Goal: Check status

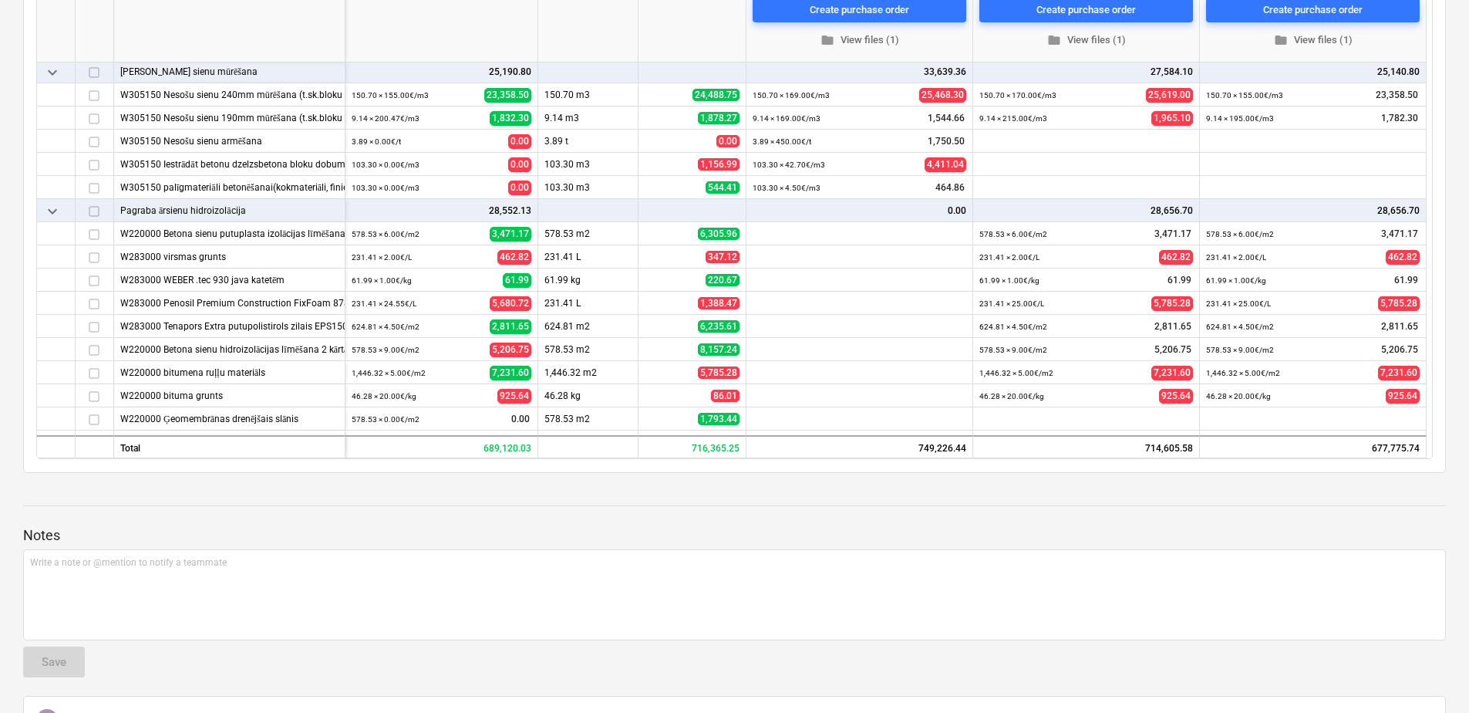
scroll to position [154, 0]
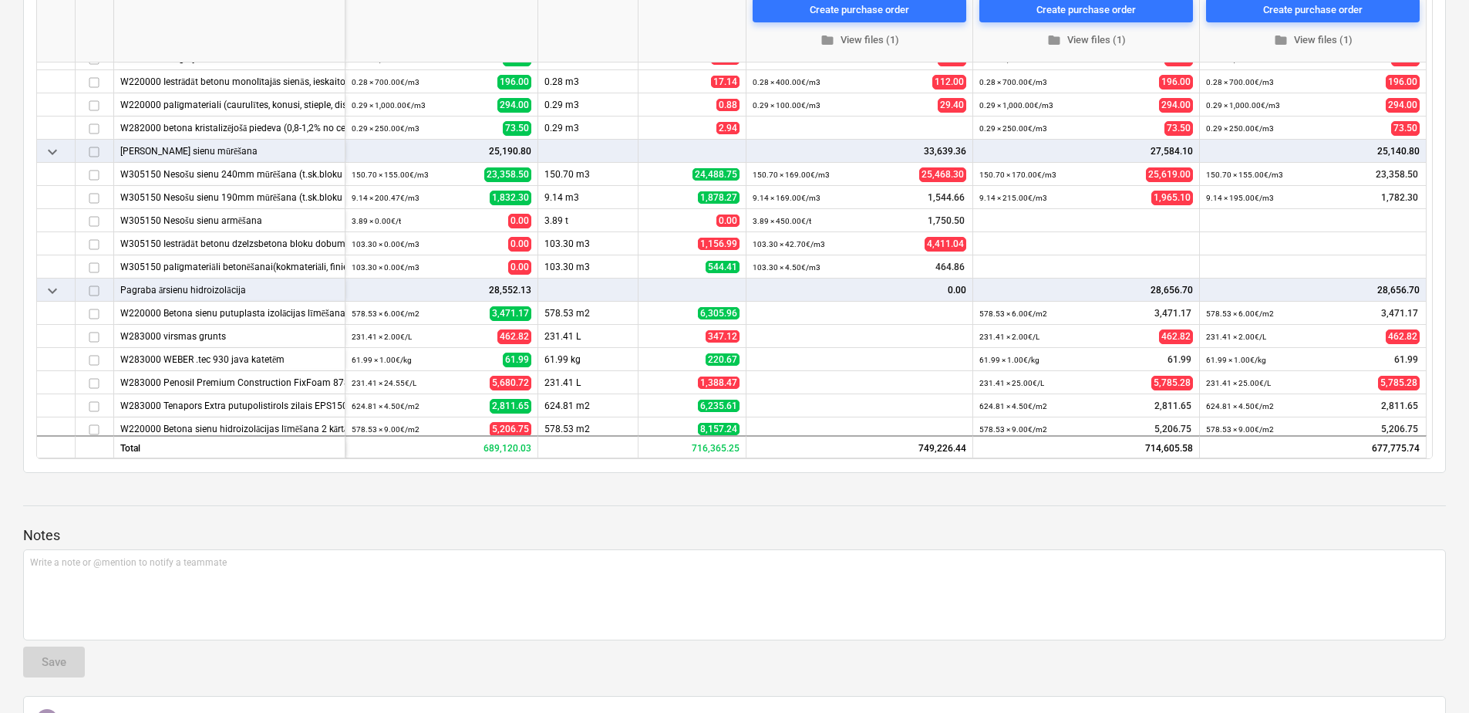
type textarea "x"
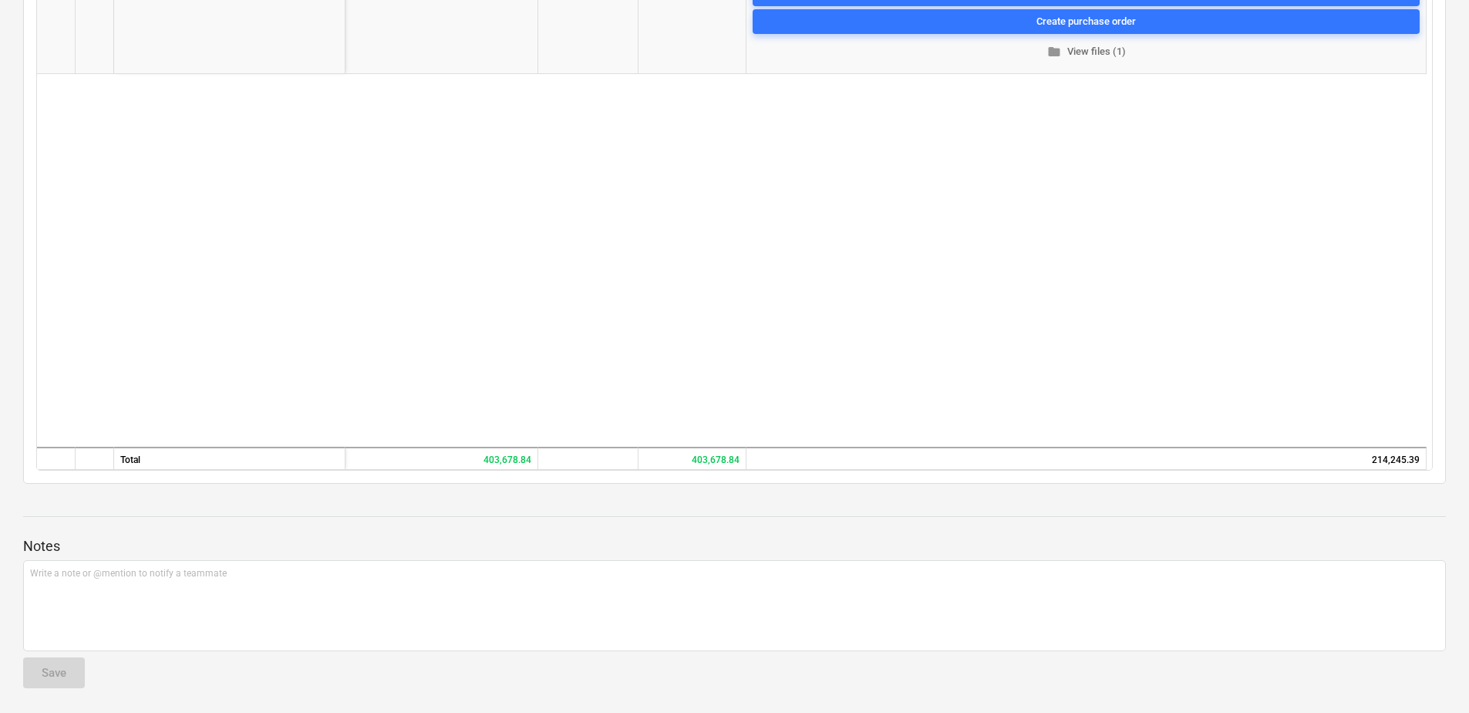
scroll to position [730, 0]
